Goal: Task Accomplishment & Management: Manage account settings

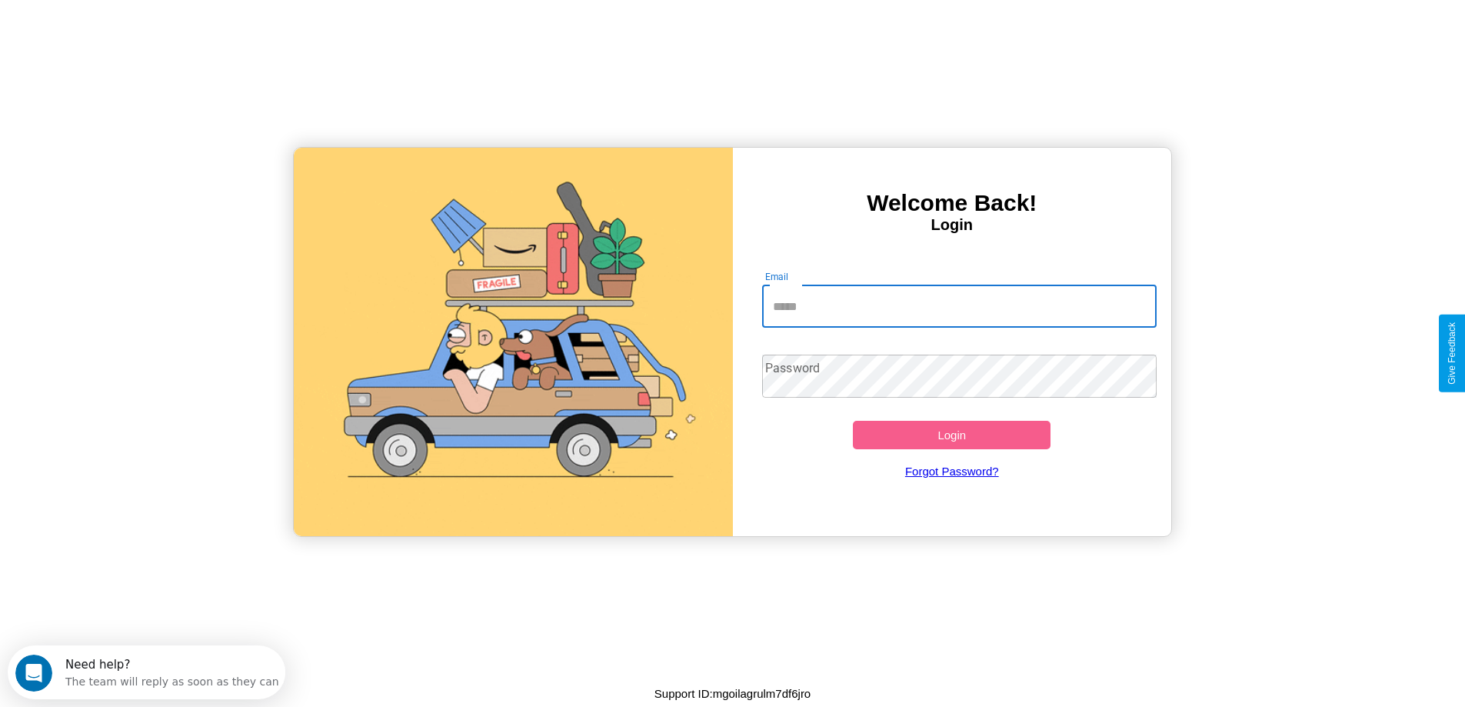
click at [959, 306] on input "Email" at bounding box center [959, 306] width 395 height 43
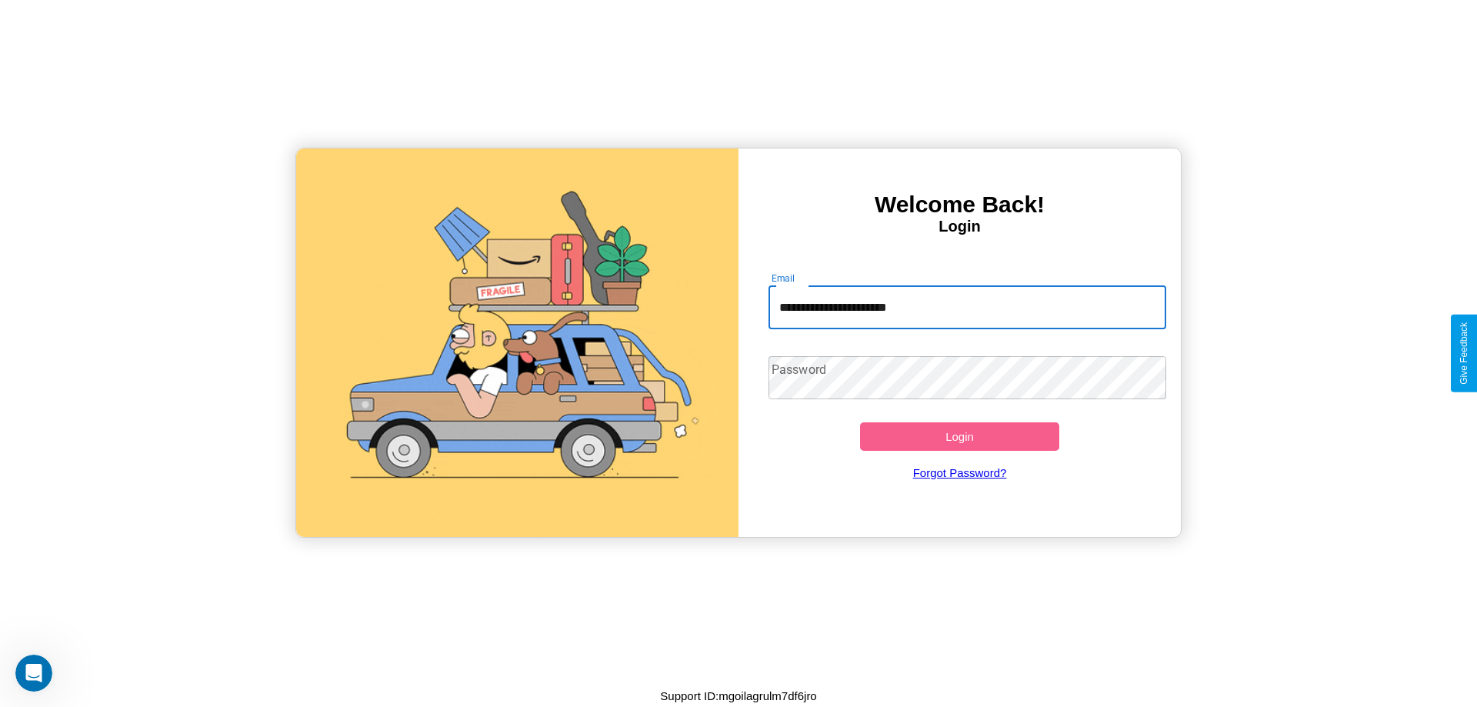
type input "**********"
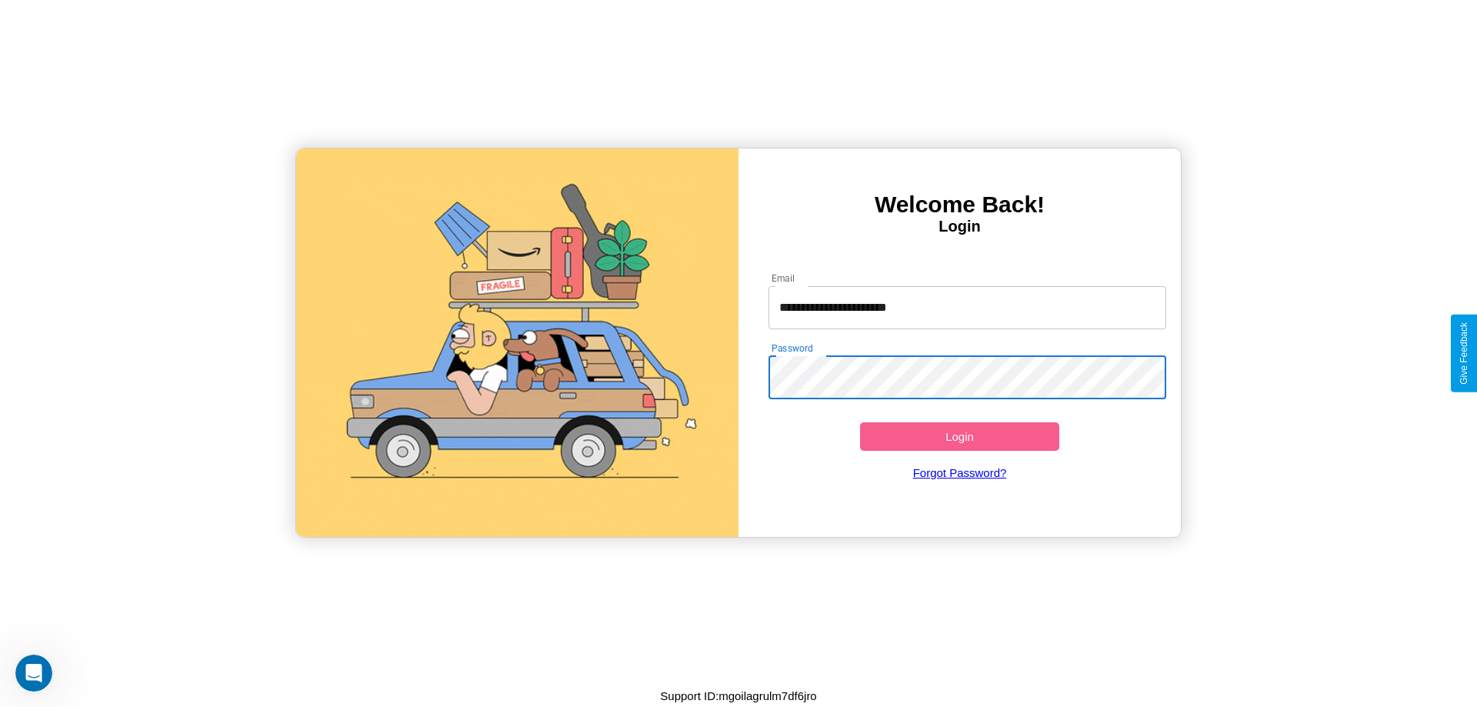
click at [959, 436] on button "Login" at bounding box center [959, 436] width 199 height 28
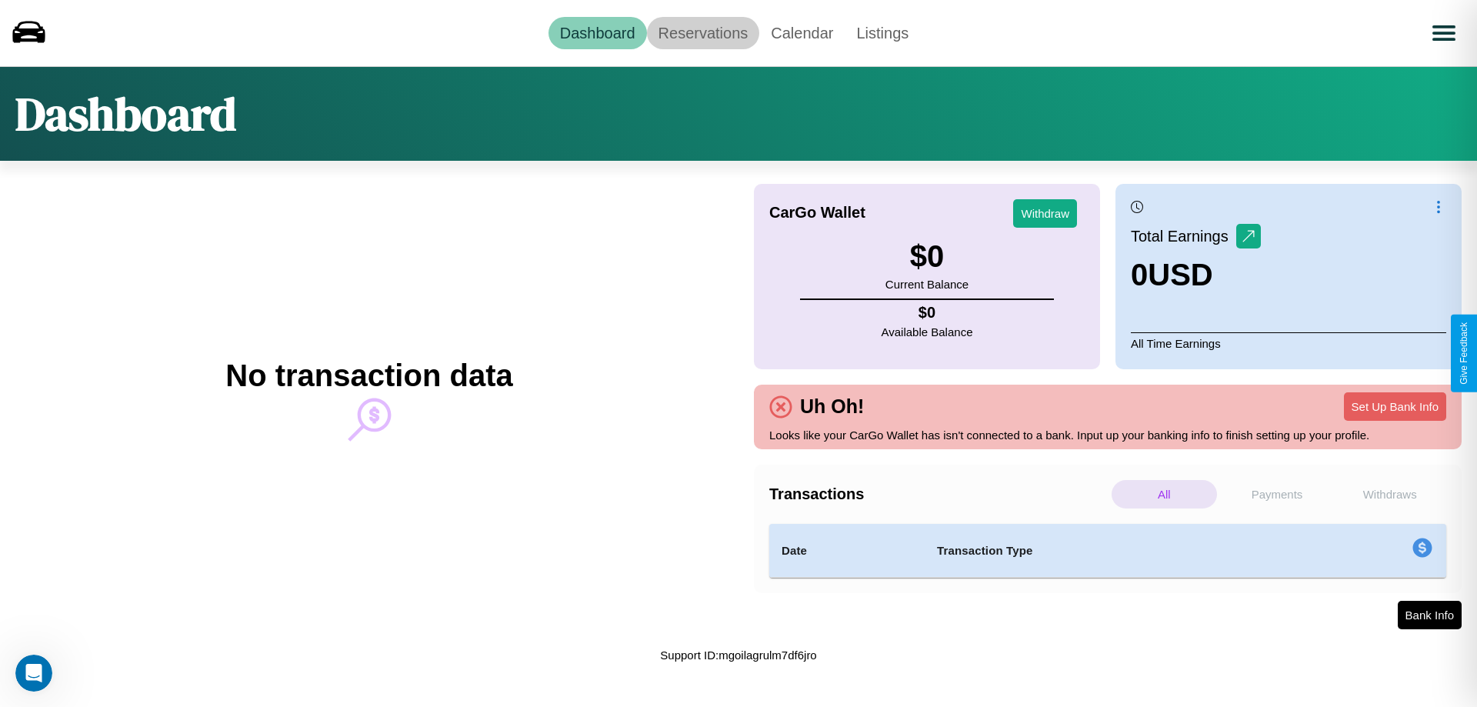
click at [702, 32] on link "Reservations" at bounding box center [703, 33] width 113 height 32
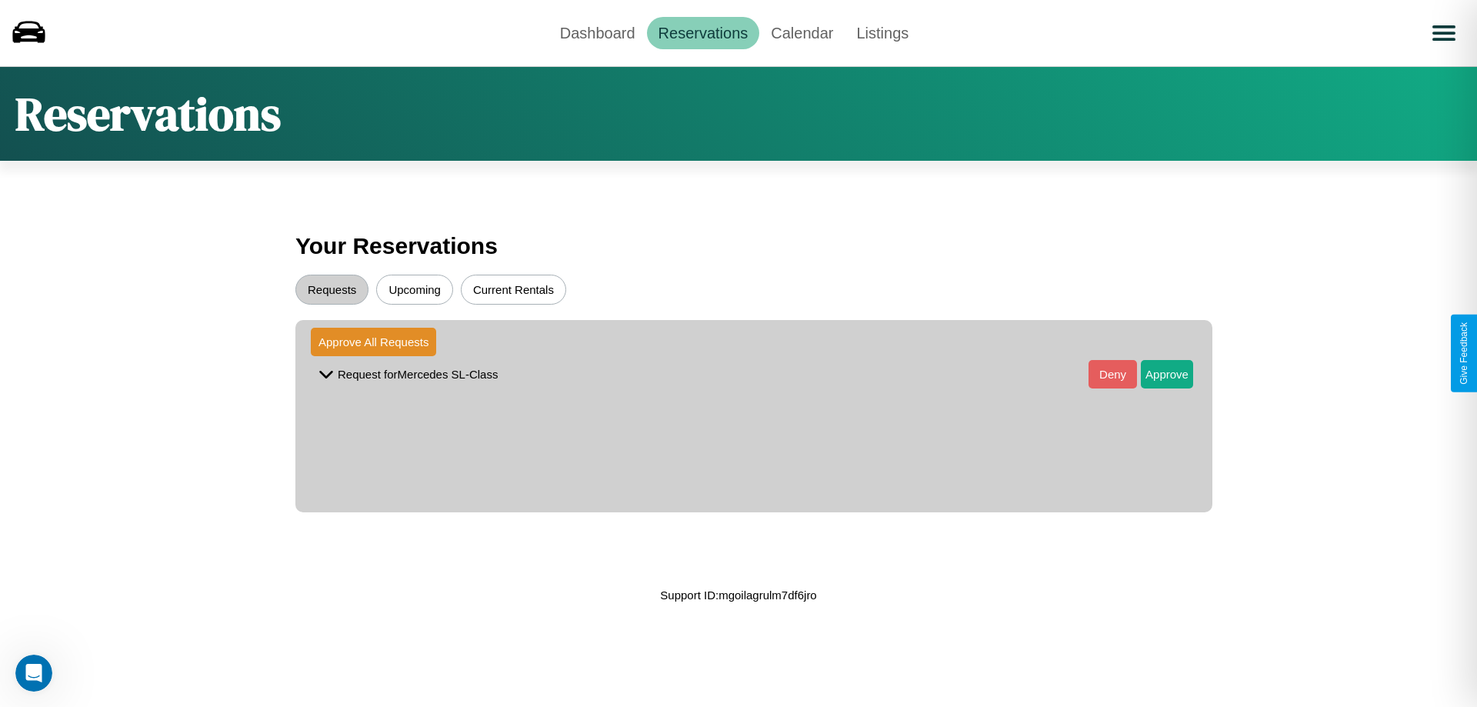
click at [415, 289] on button "Upcoming" at bounding box center [414, 290] width 77 height 30
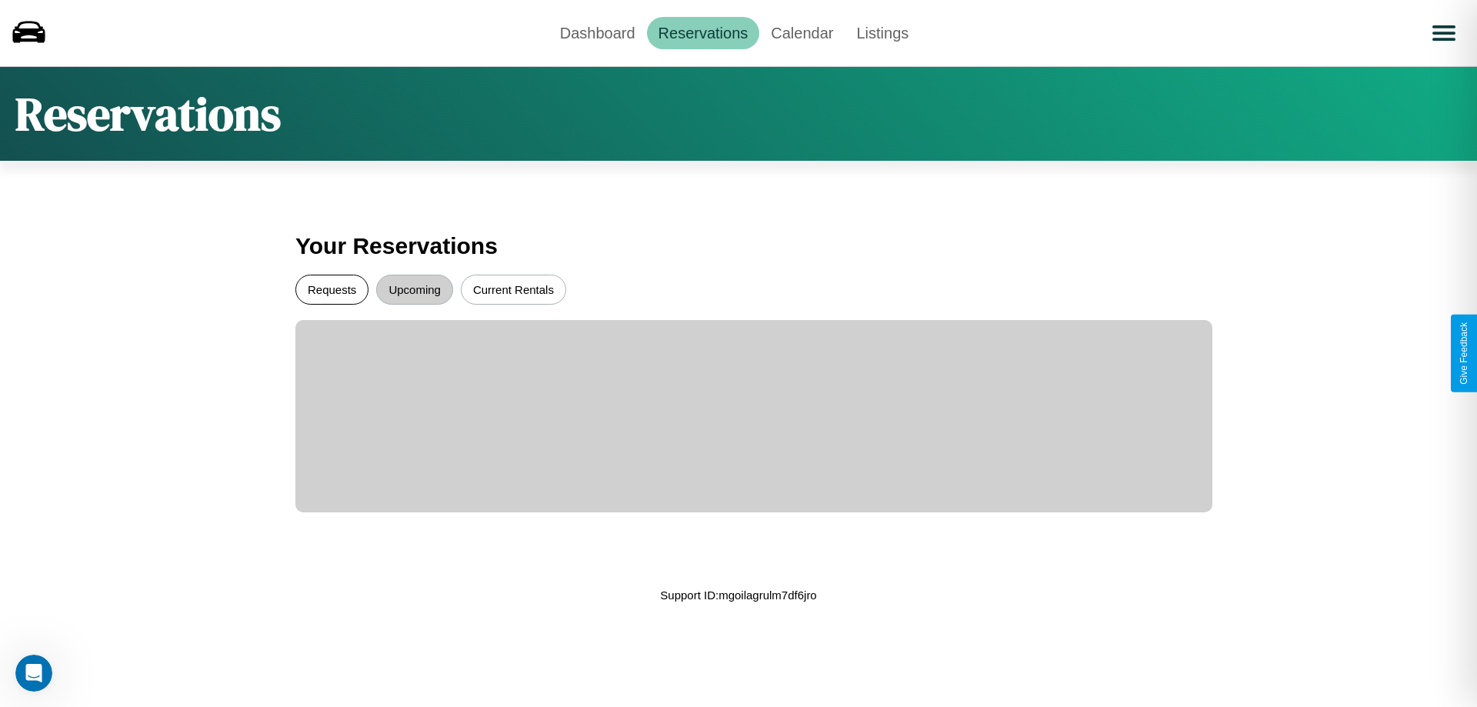
click at [332, 289] on button "Requests" at bounding box center [331, 290] width 73 height 30
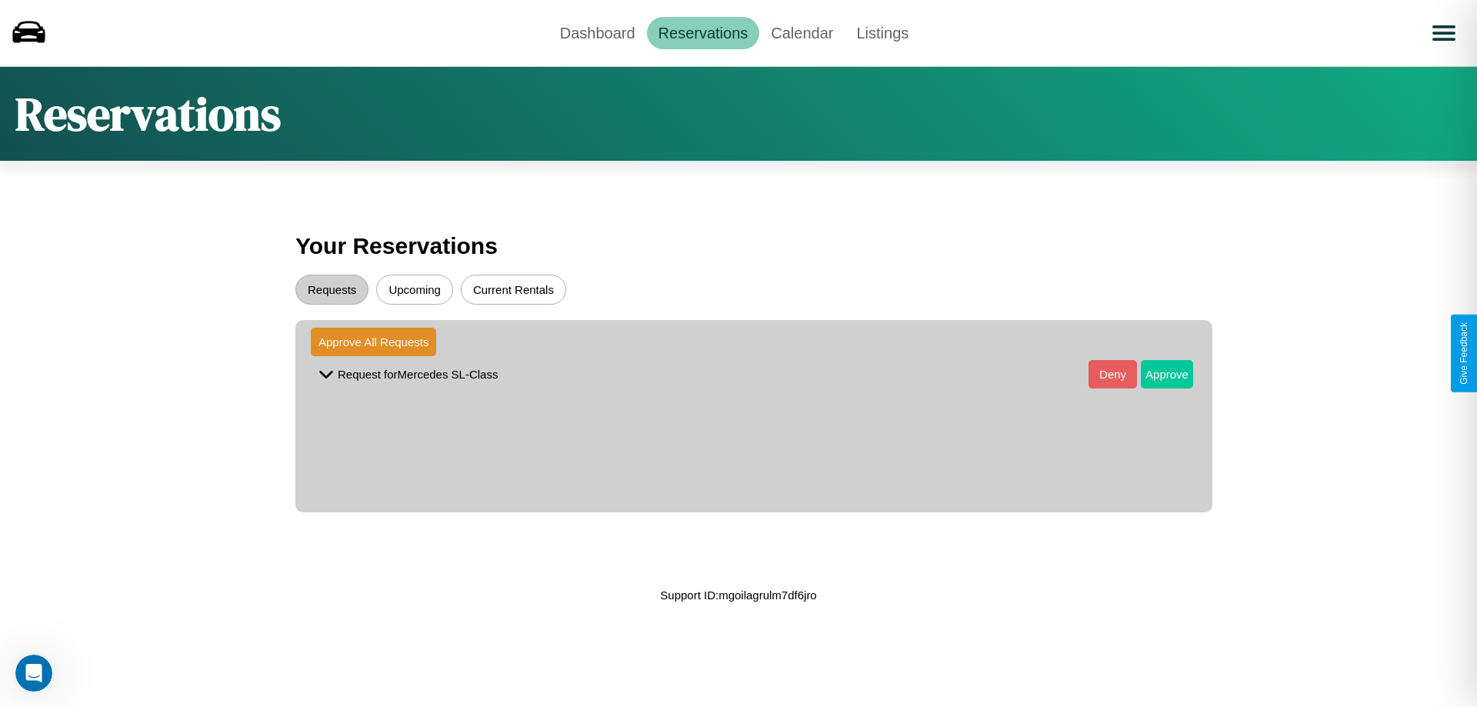
click at [1155, 374] on button "Approve" at bounding box center [1167, 374] width 52 height 28
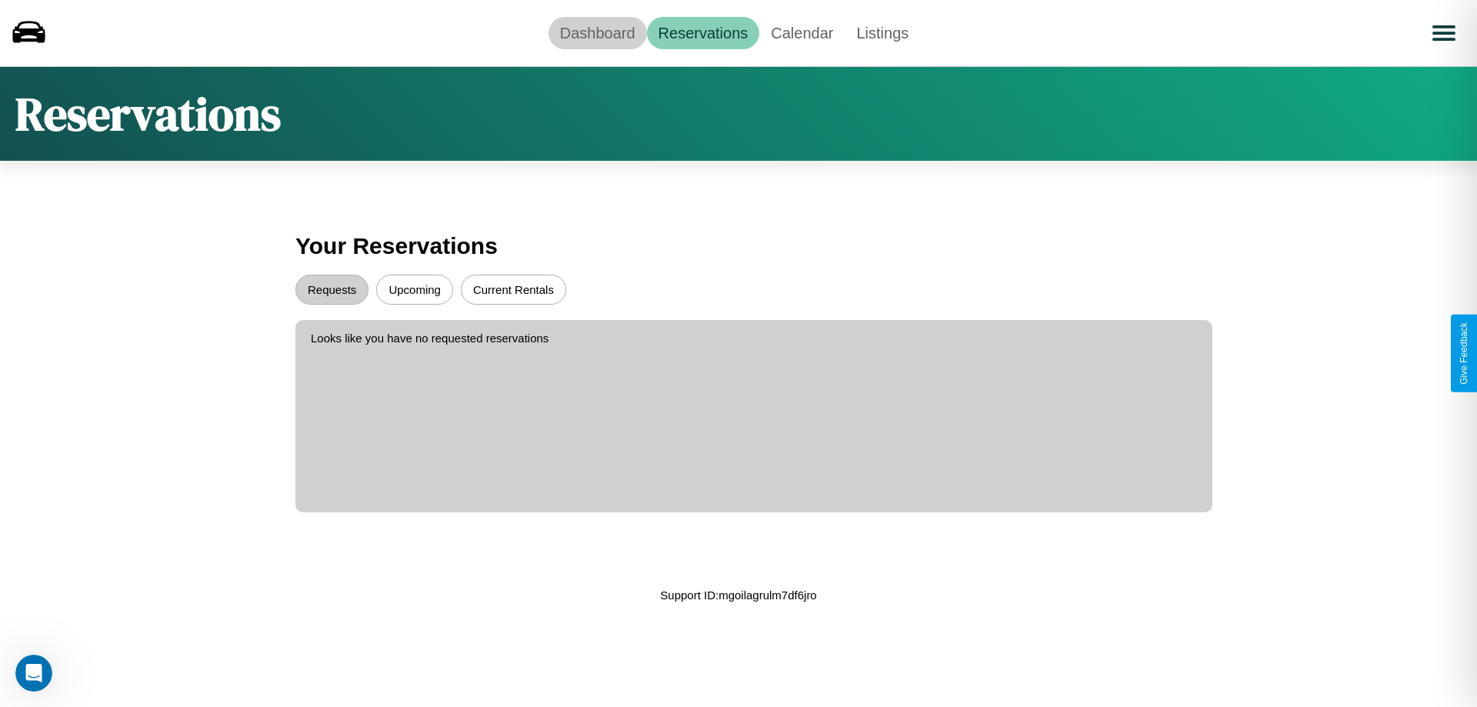
click at [597, 32] on link "Dashboard" at bounding box center [597, 33] width 98 height 32
